Goal: Task Accomplishment & Management: Use online tool/utility

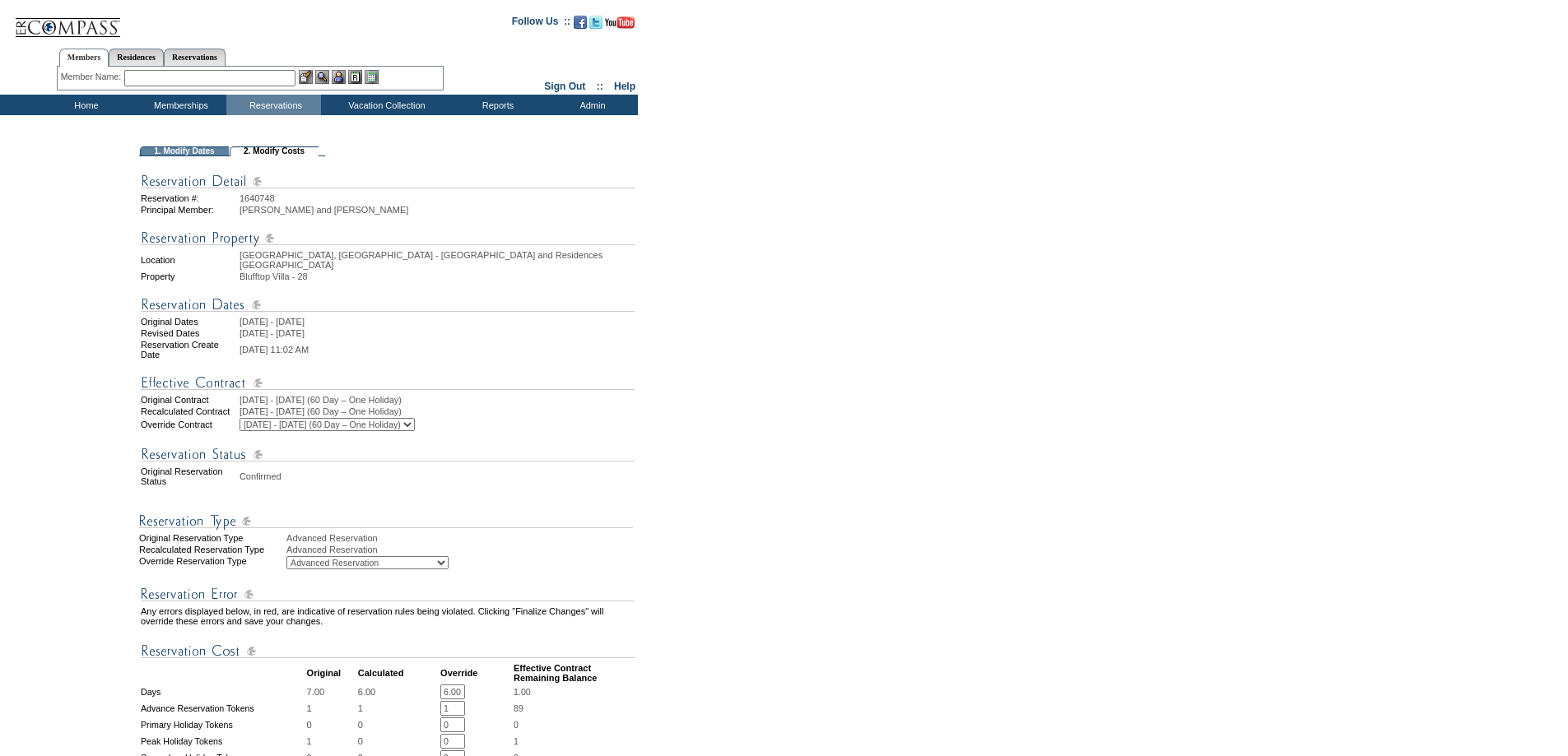
scroll to position [412, 0]
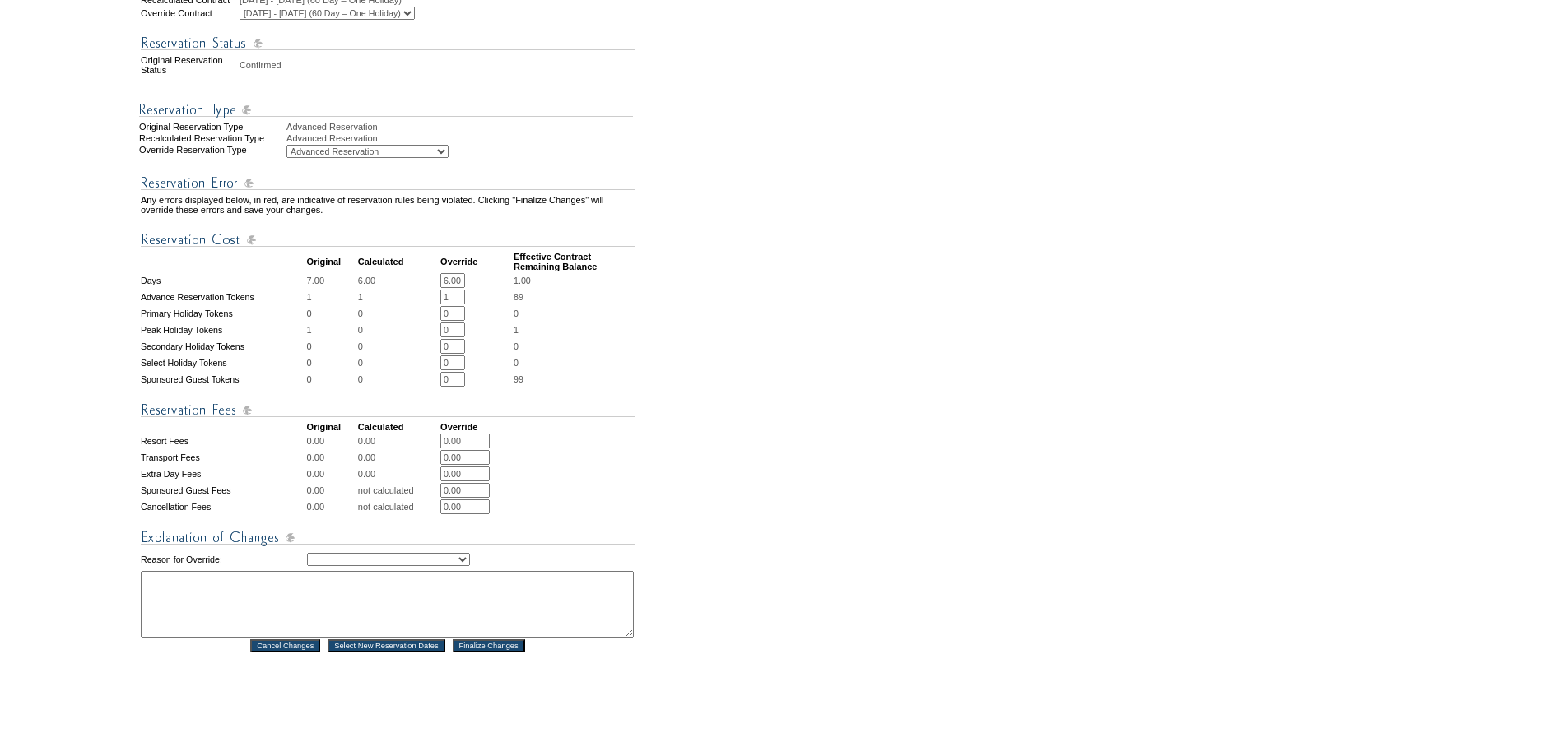
click at [463, 566] on select "Creating Continuous Stay Days Rebooked After Cancellation Editing Occupant Expe…" at bounding box center [388, 559] width 163 height 13
select select "1043"
click at [307, 561] on select "Creating Continuous Stay Days Rebooked After Cancellation Editing Occupant Expe…" at bounding box center [388, 559] width 163 height 13
click at [450, 596] on textarea at bounding box center [387, 605] width 493 height 67
type textarea "shortened trip by one day per [PERSON_NAME]'s email"
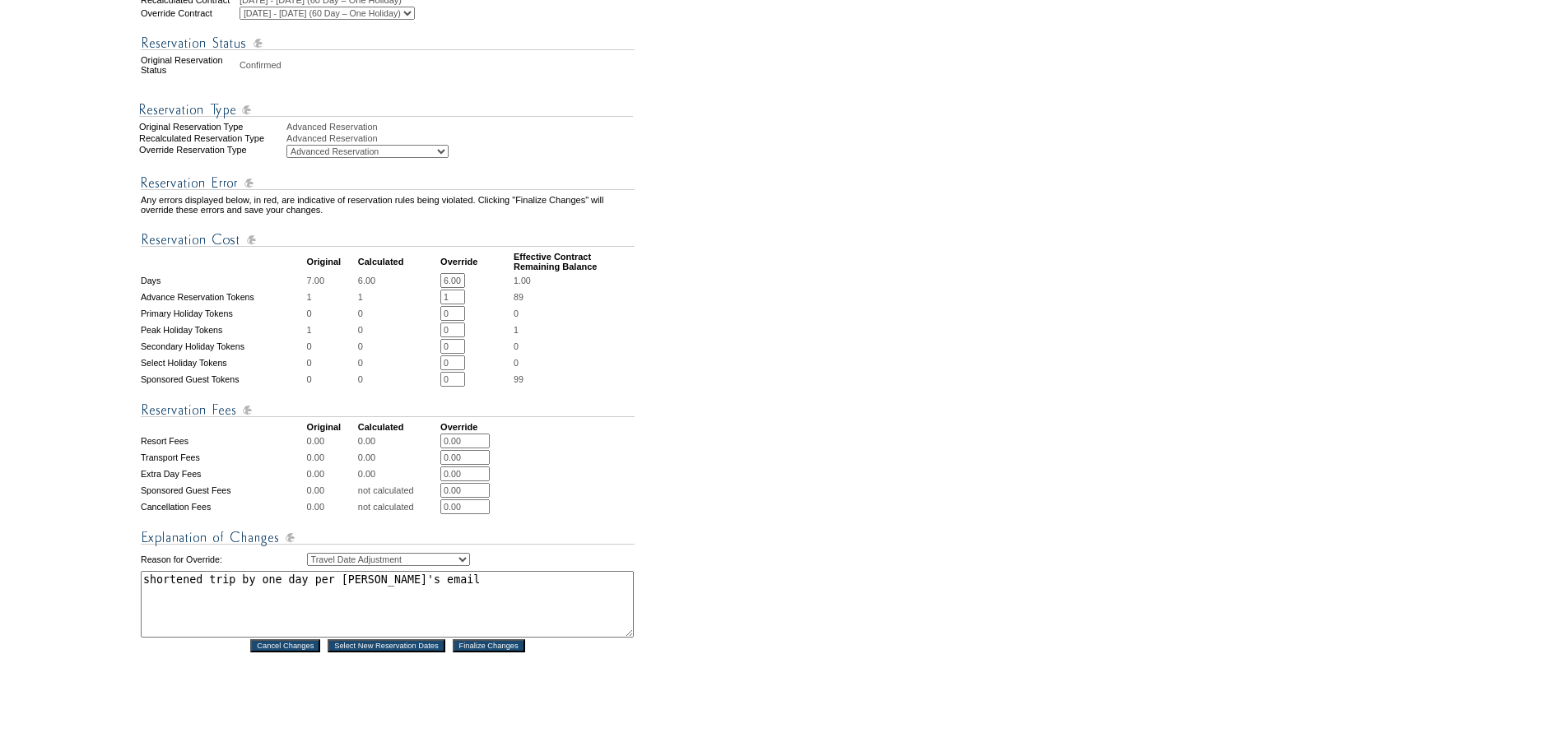
click at [497, 653] on input "Finalize Changes" at bounding box center [489, 646] width 72 height 13
